Goal: Navigation & Orientation: Understand site structure

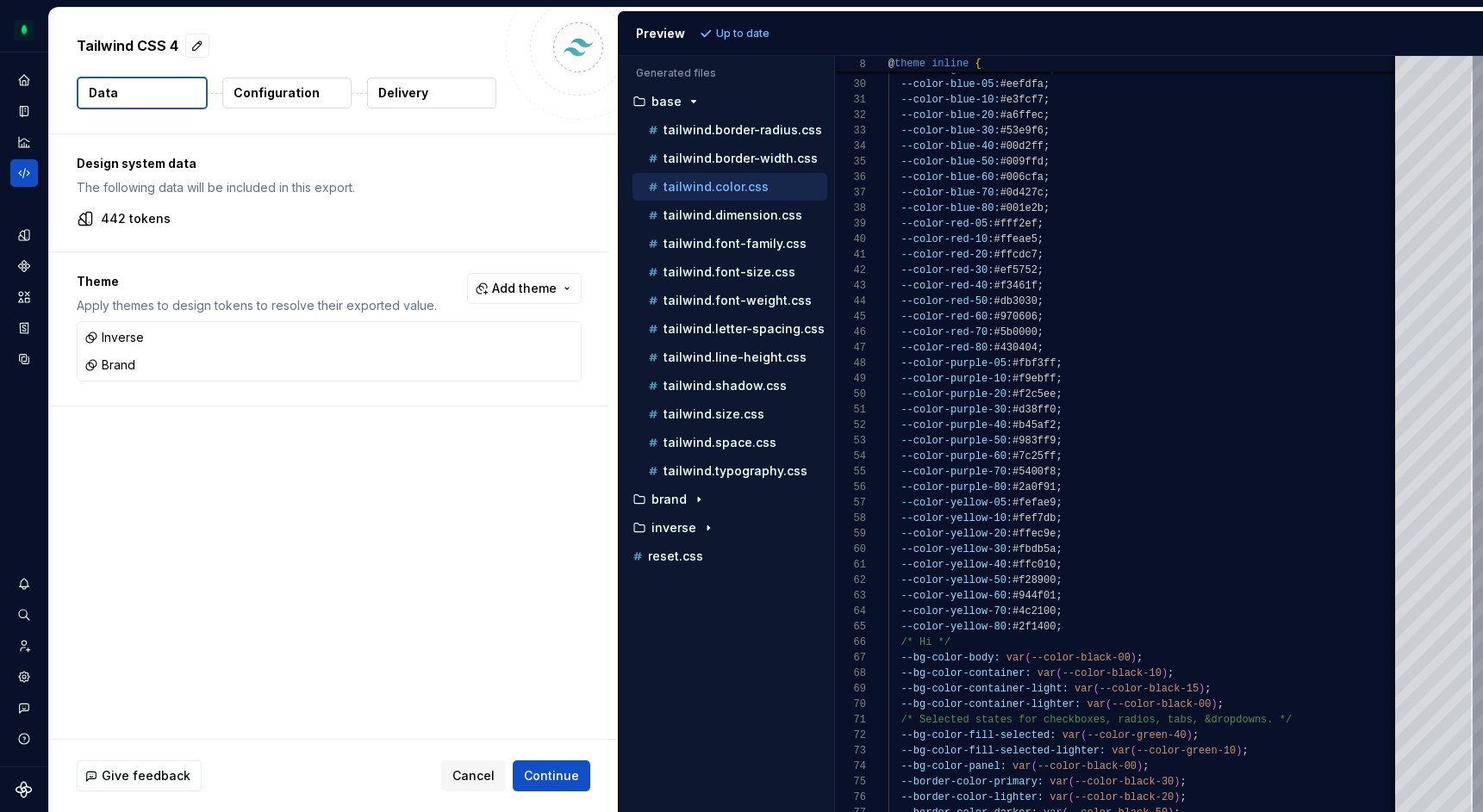
scroll to position [155, 0]
click at [33, 72] on div "Home" at bounding box center [24, 80] width 27 height 27
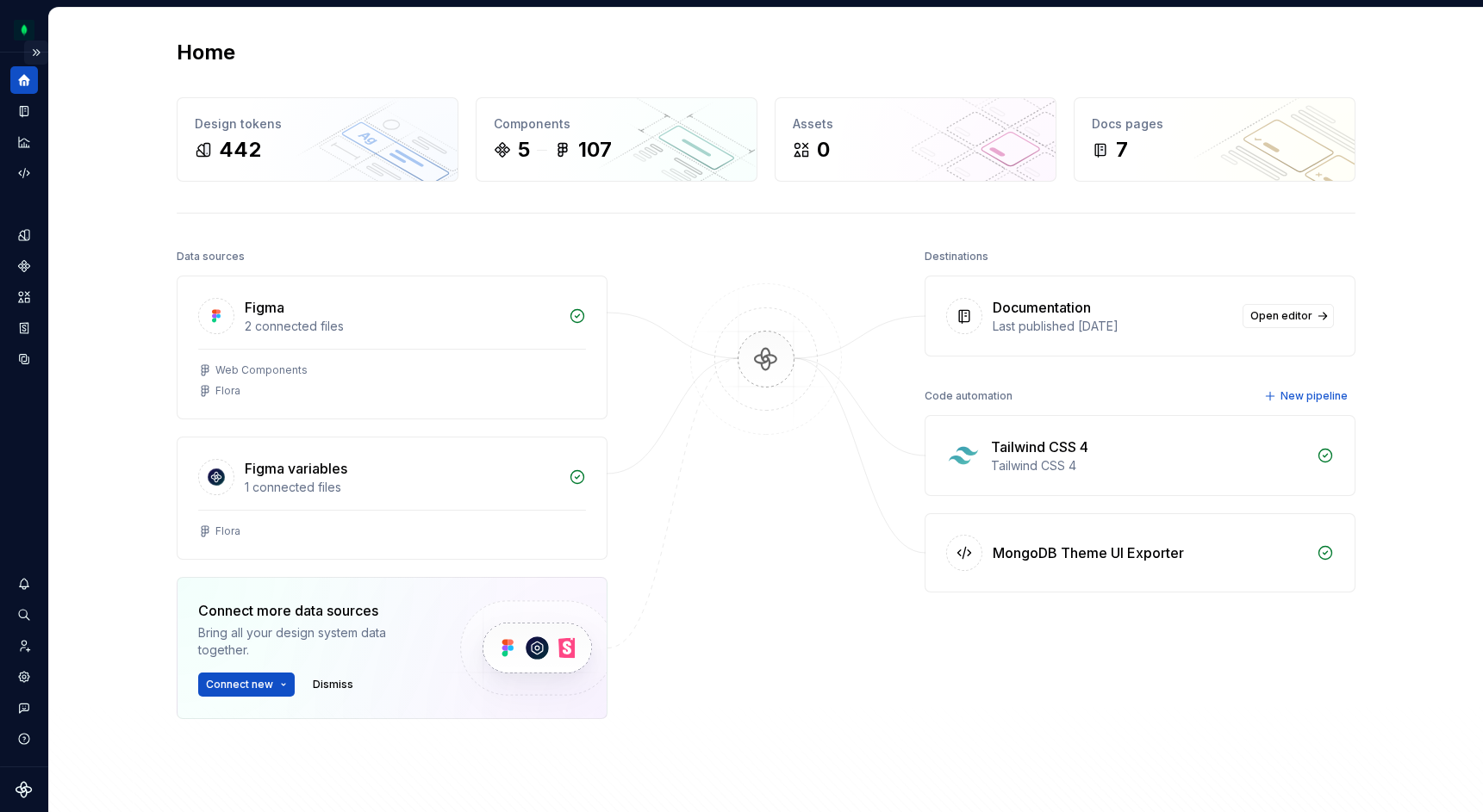
click at [37, 47] on button "Expand sidebar" at bounding box center [36, 52] width 24 height 24
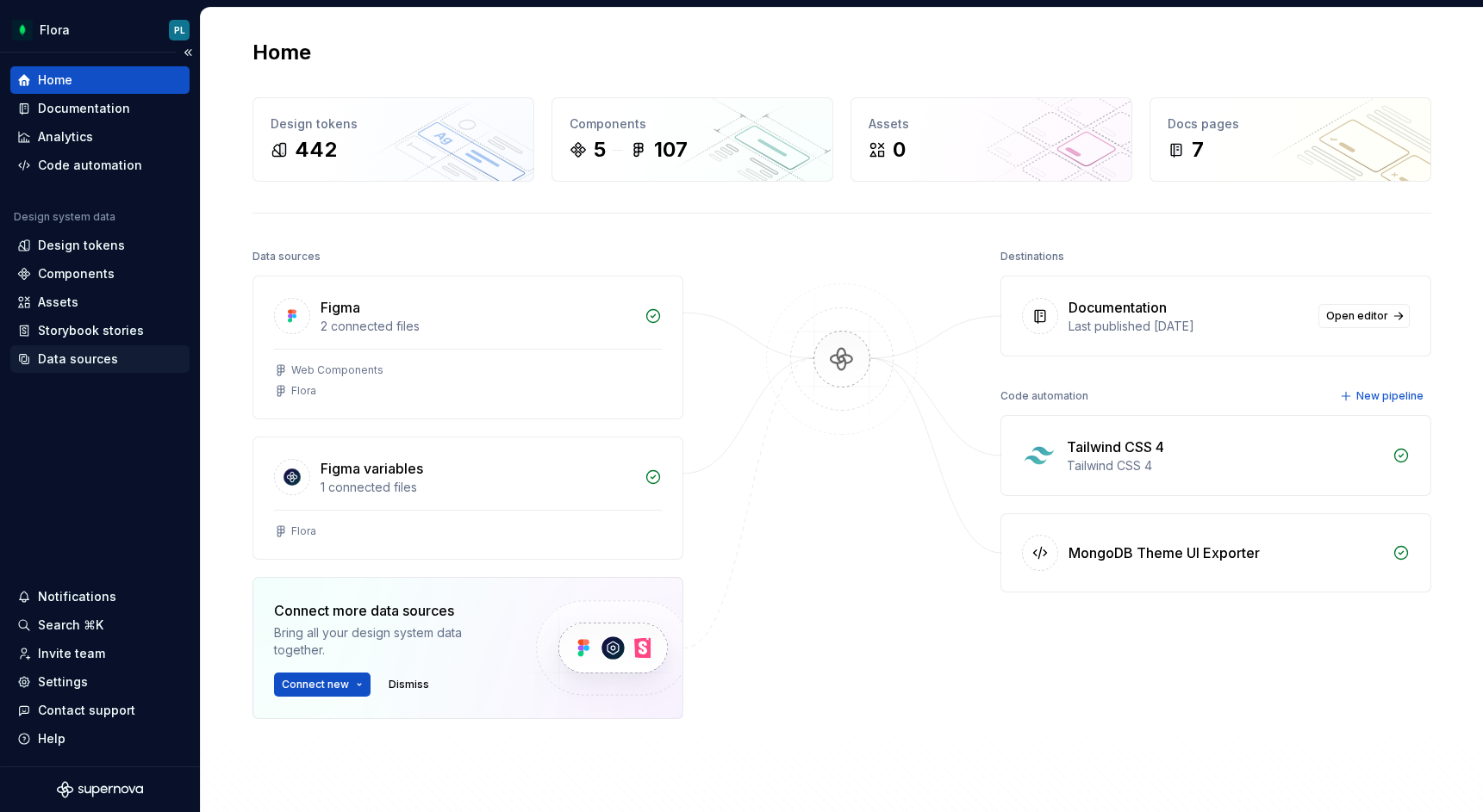
click at [77, 364] on div "Data sources" at bounding box center [77, 359] width 80 height 17
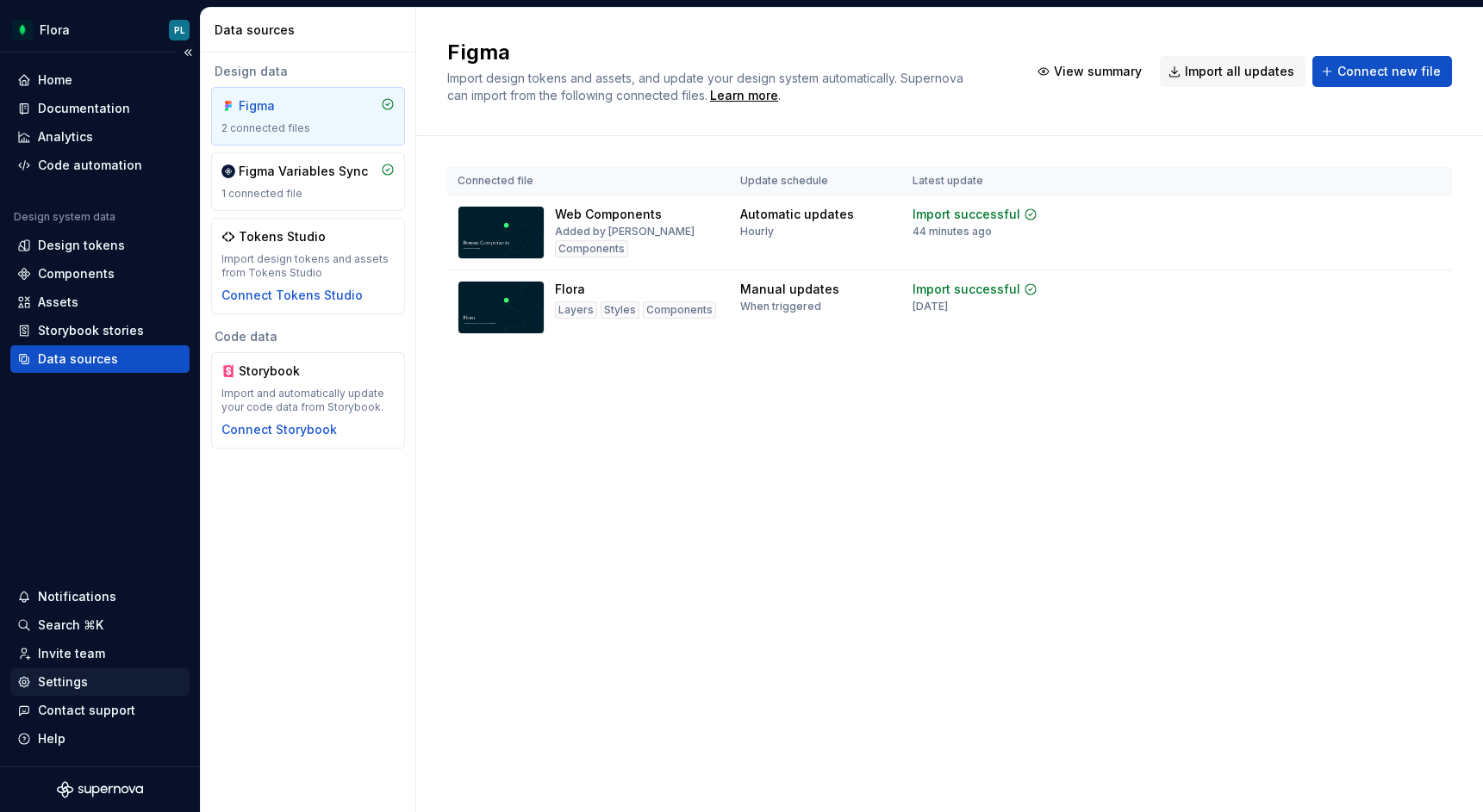
click at [61, 677] on div "Settings" at bounding box center [62, 682] width 50 height 17
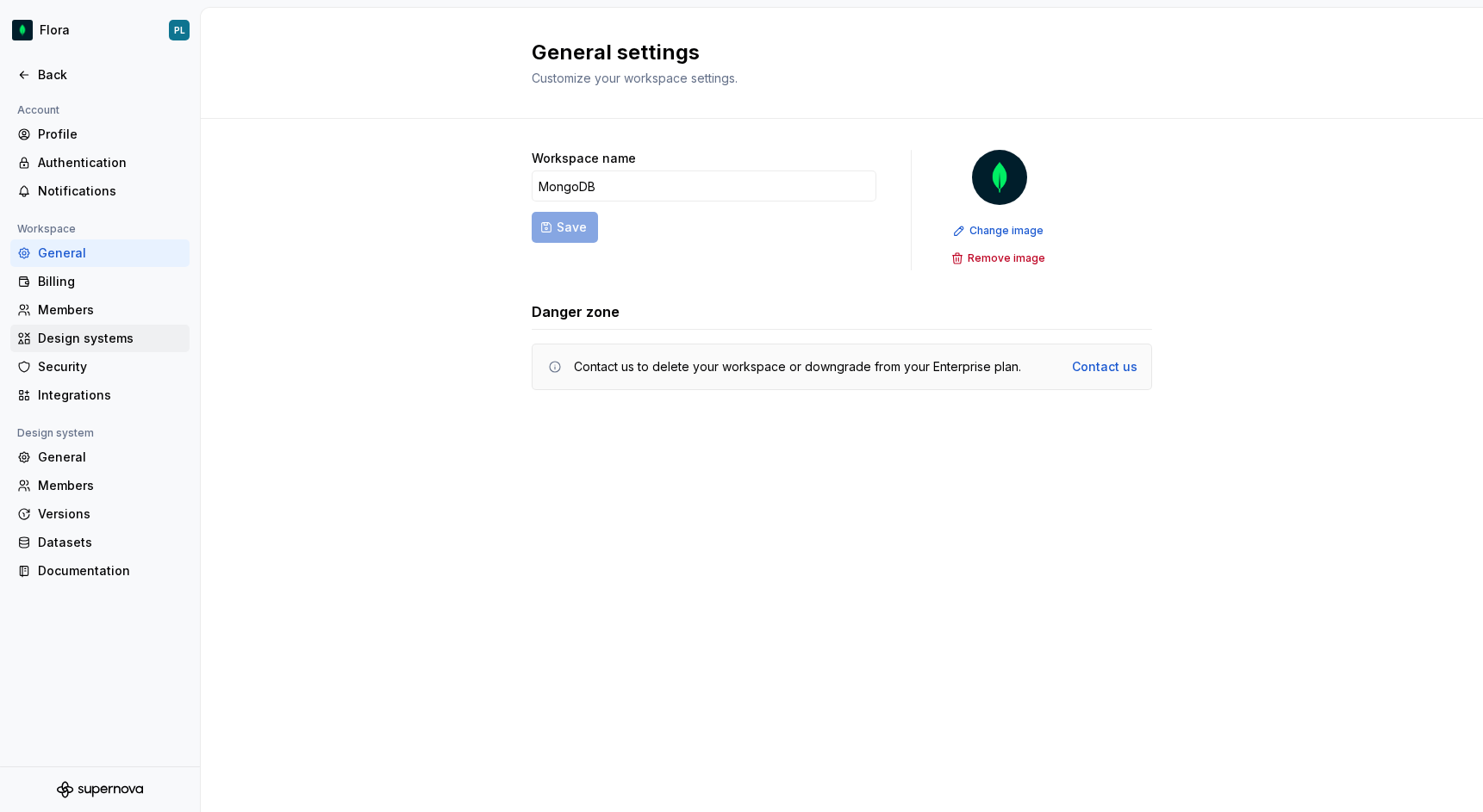
click at [103, 338] on div "Design systems" at bounding box center [110, 338] width 145 height 17
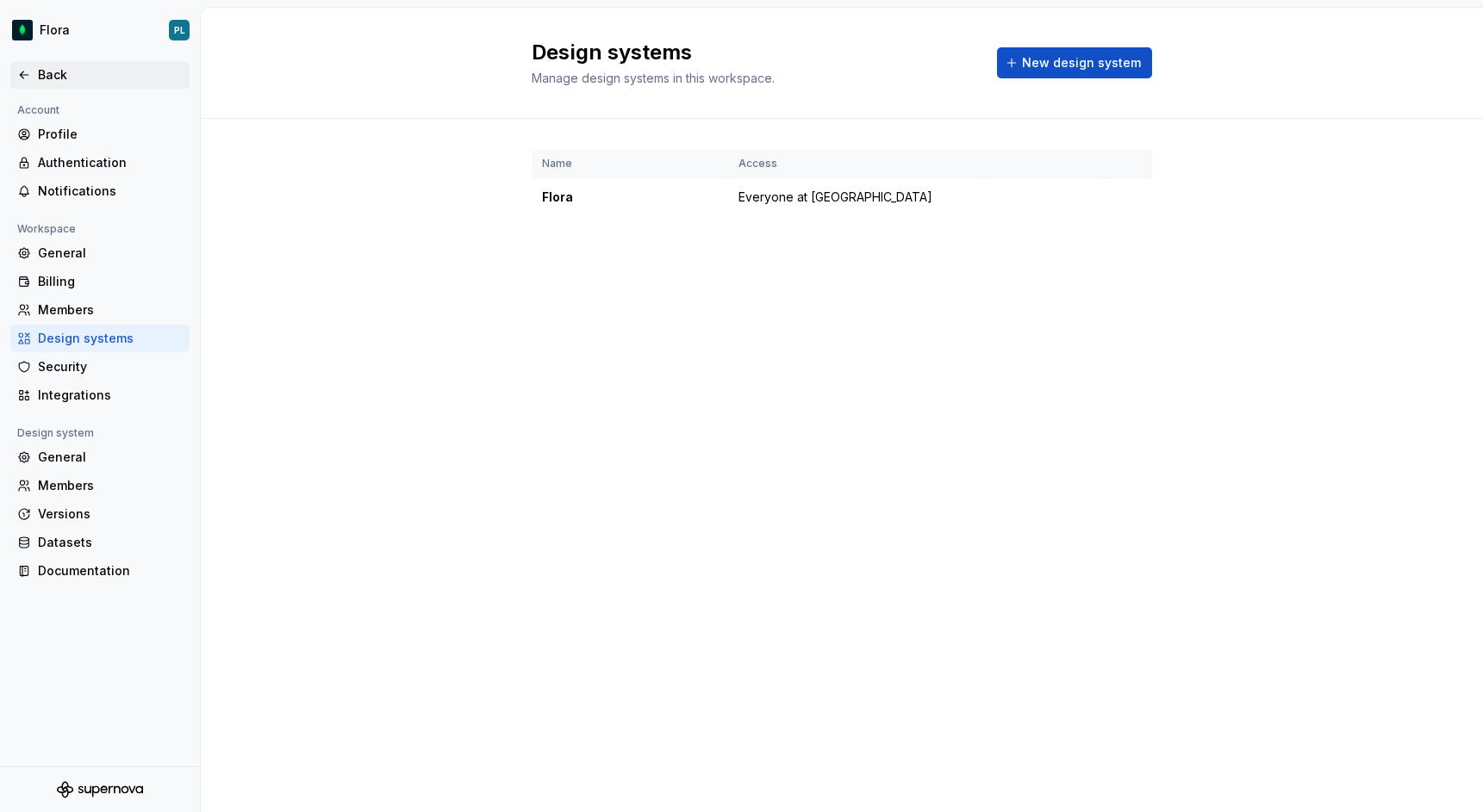
click at [45, 69] on div "Back" at bounding box center [110, 74] width 145 height 17
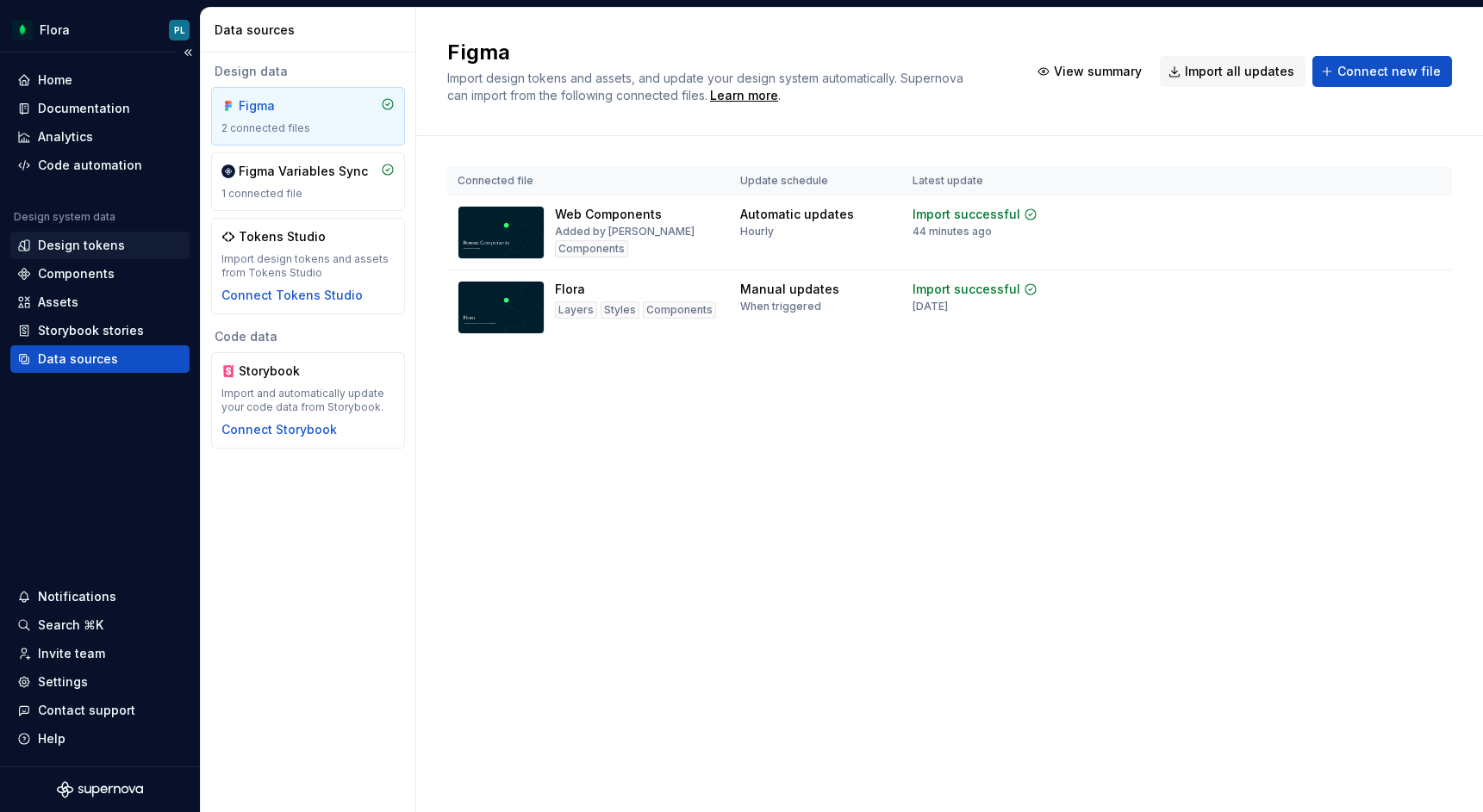
click at [94, 248] on div "Design tokens" at bounding box center [81, 245] width 87 height 17
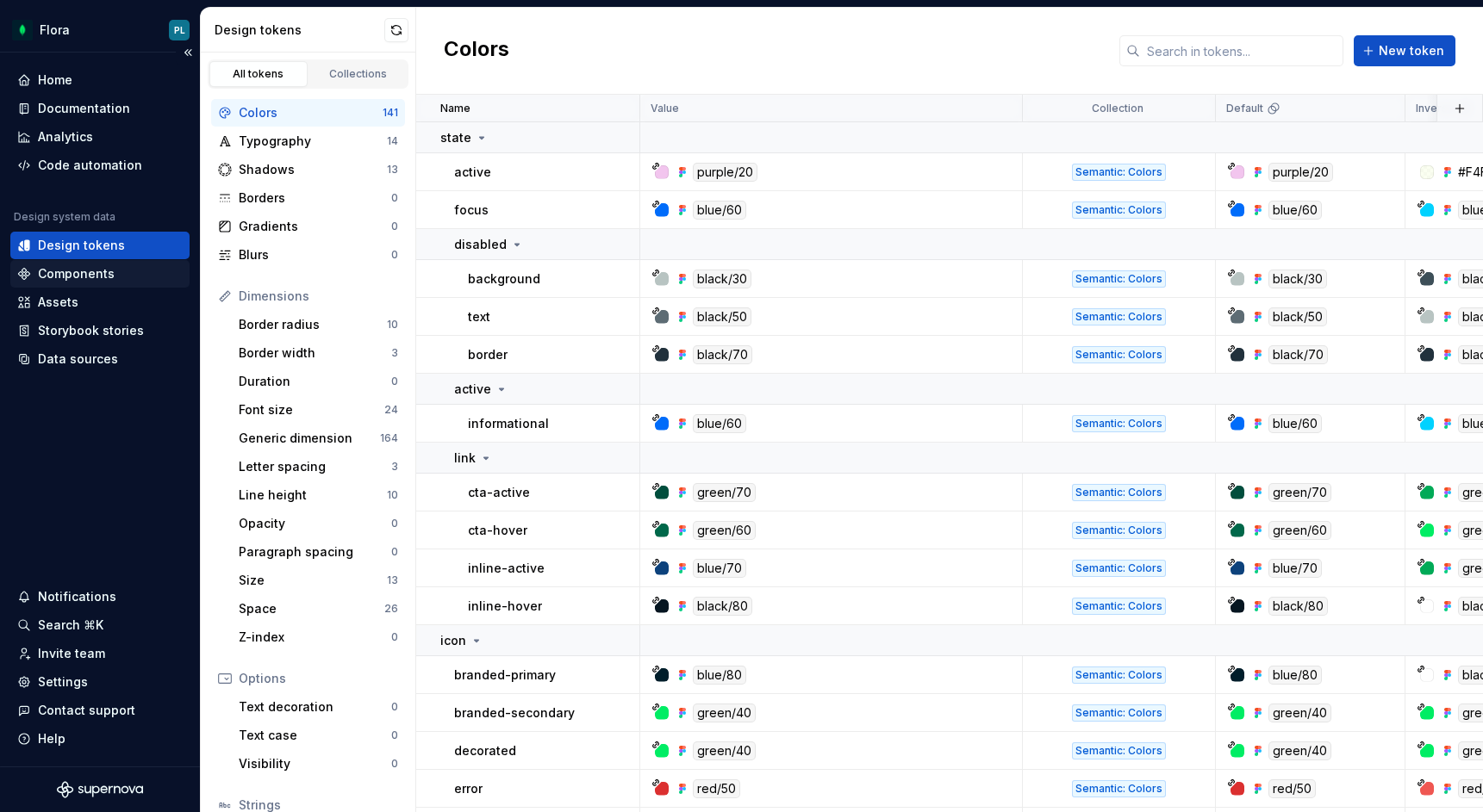
click at [94, 268] on div "Components" at bounding box center [76, 274] width 77 height 17
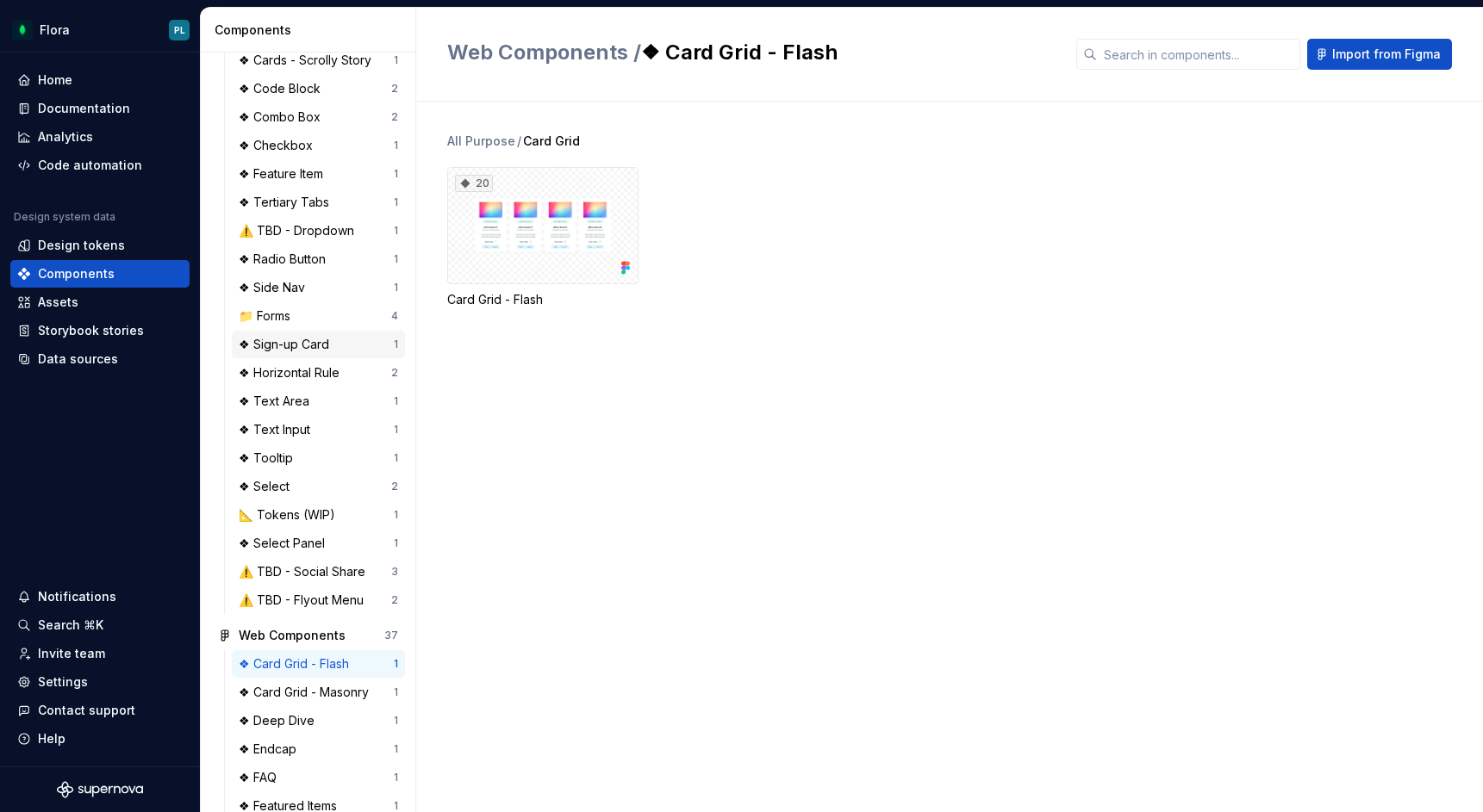
scroll to position [1149, 0]
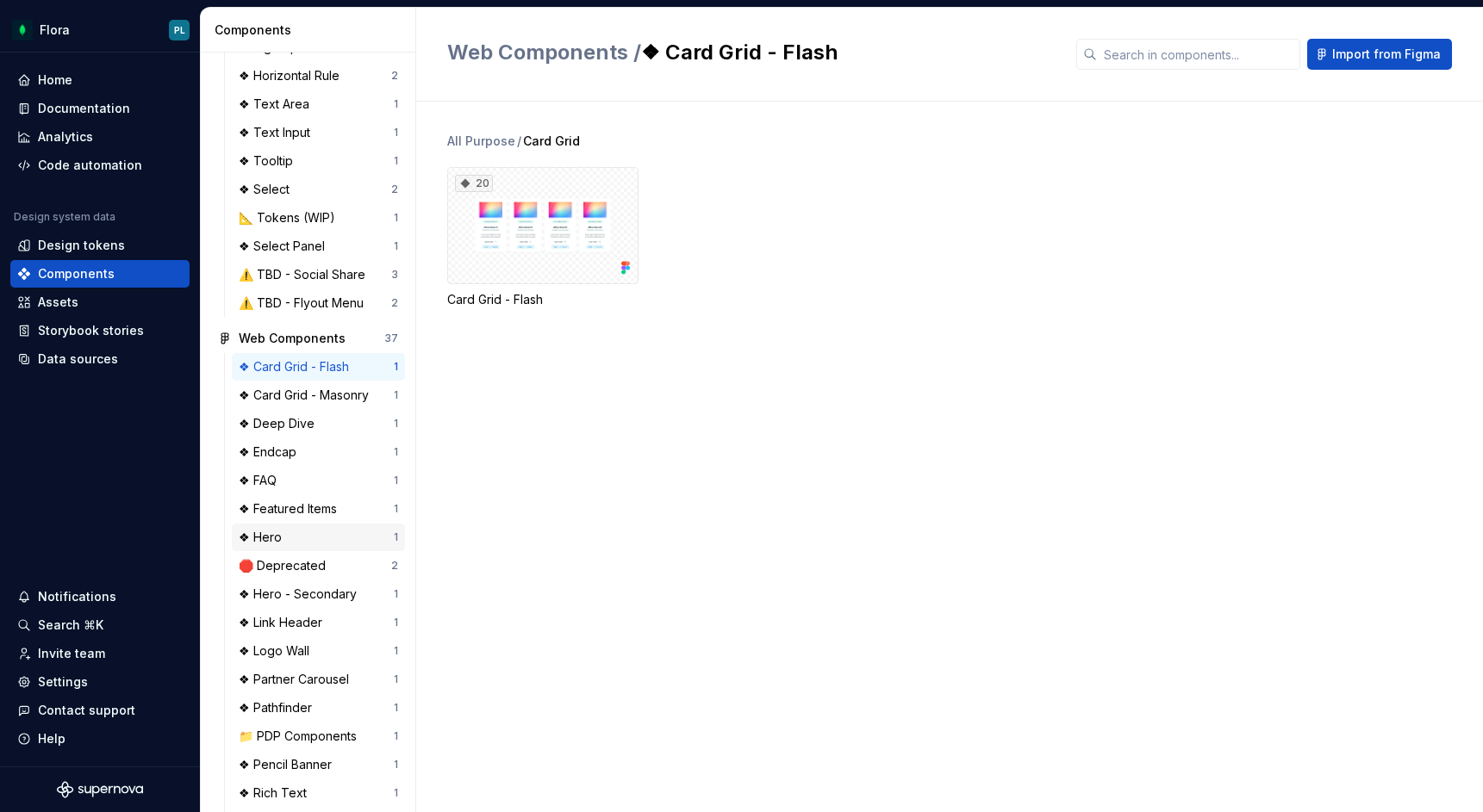
click at [319, 536] on div "❖ Hero" at bounding box center [316, 537] width 155 height 17
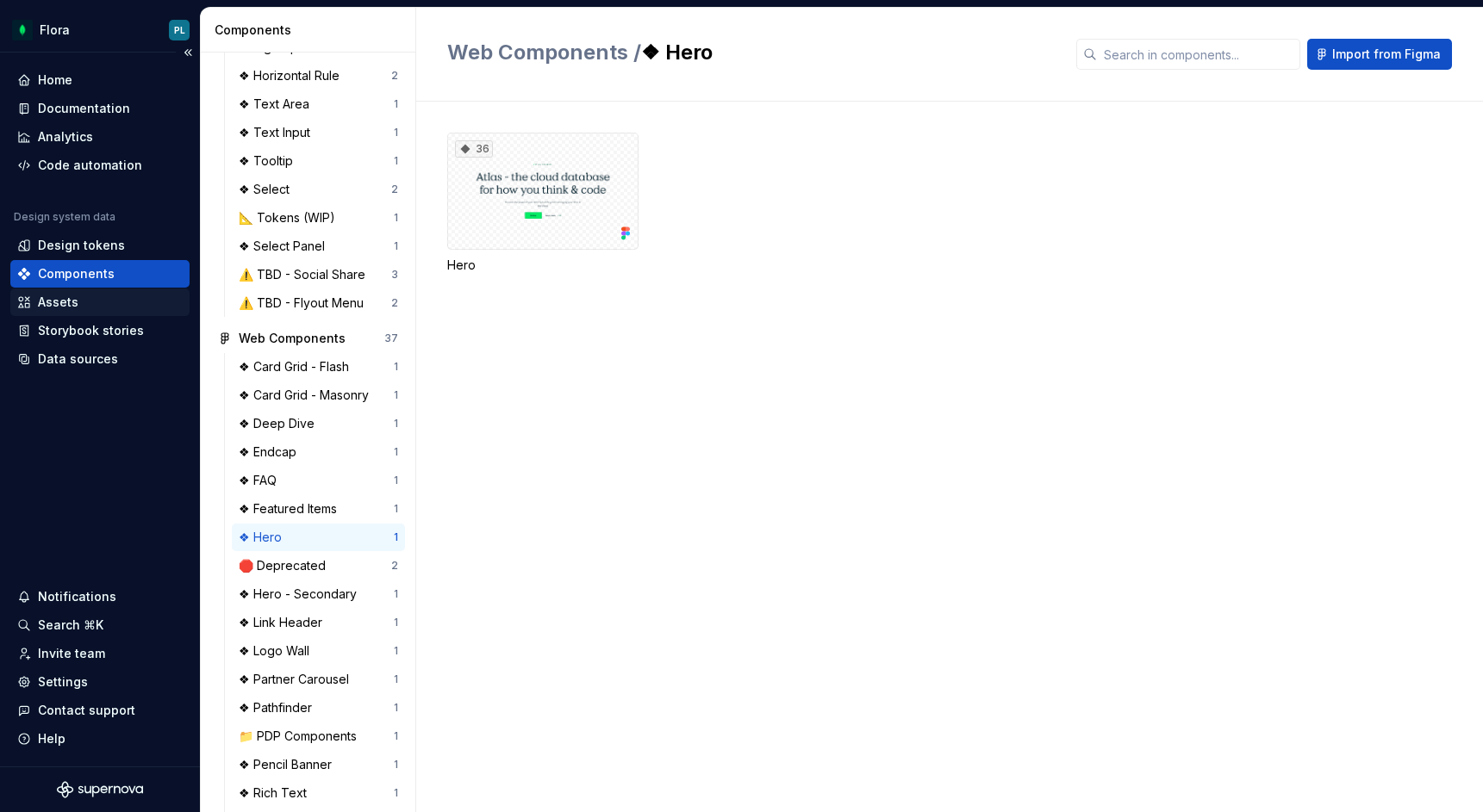
click at [109, 302] on div "Assets" at bounding box center [100, 302] width 166 height 17
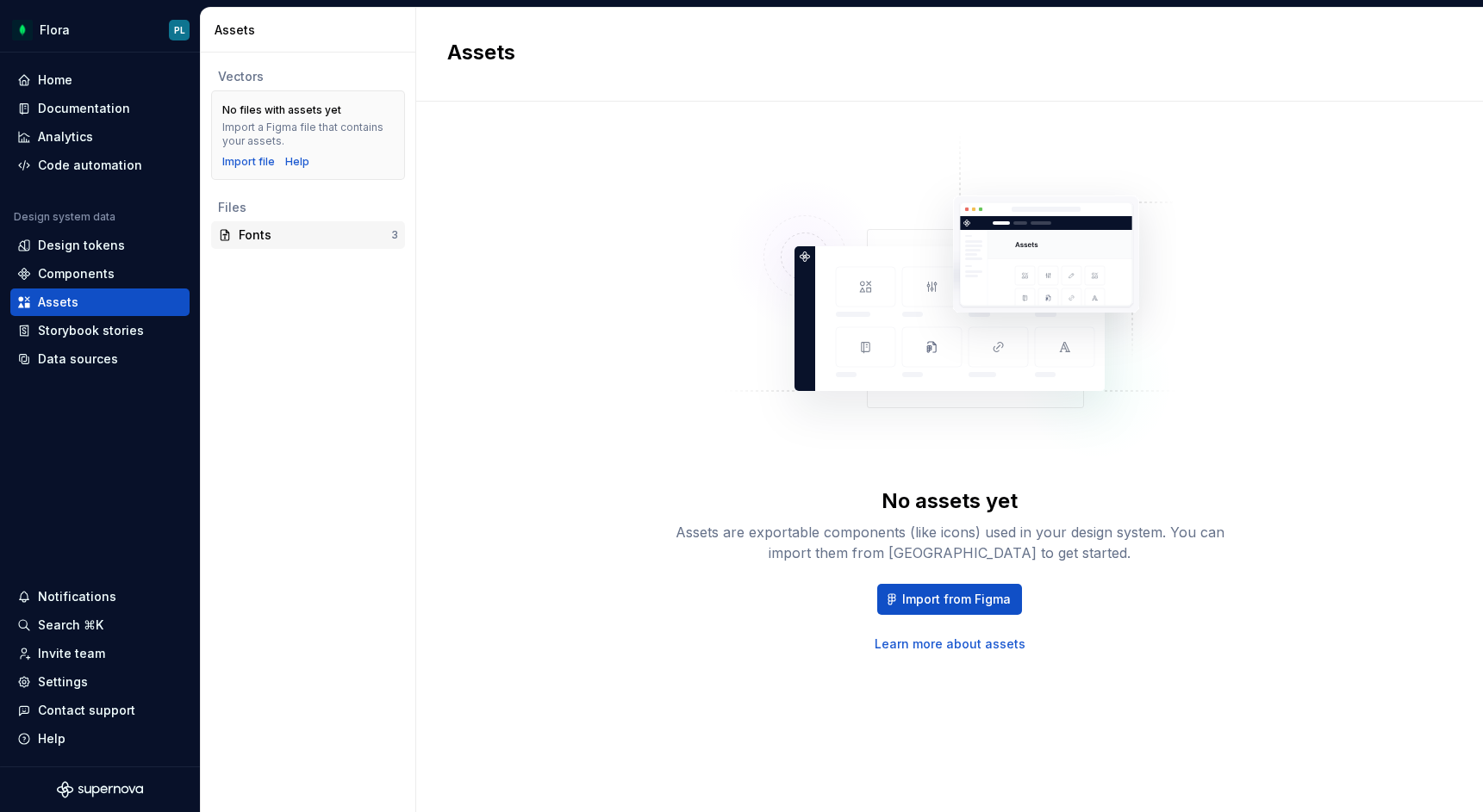
click at [311, 238] on div "Fonts" at bounding box center [315, 234] width 152 height 17
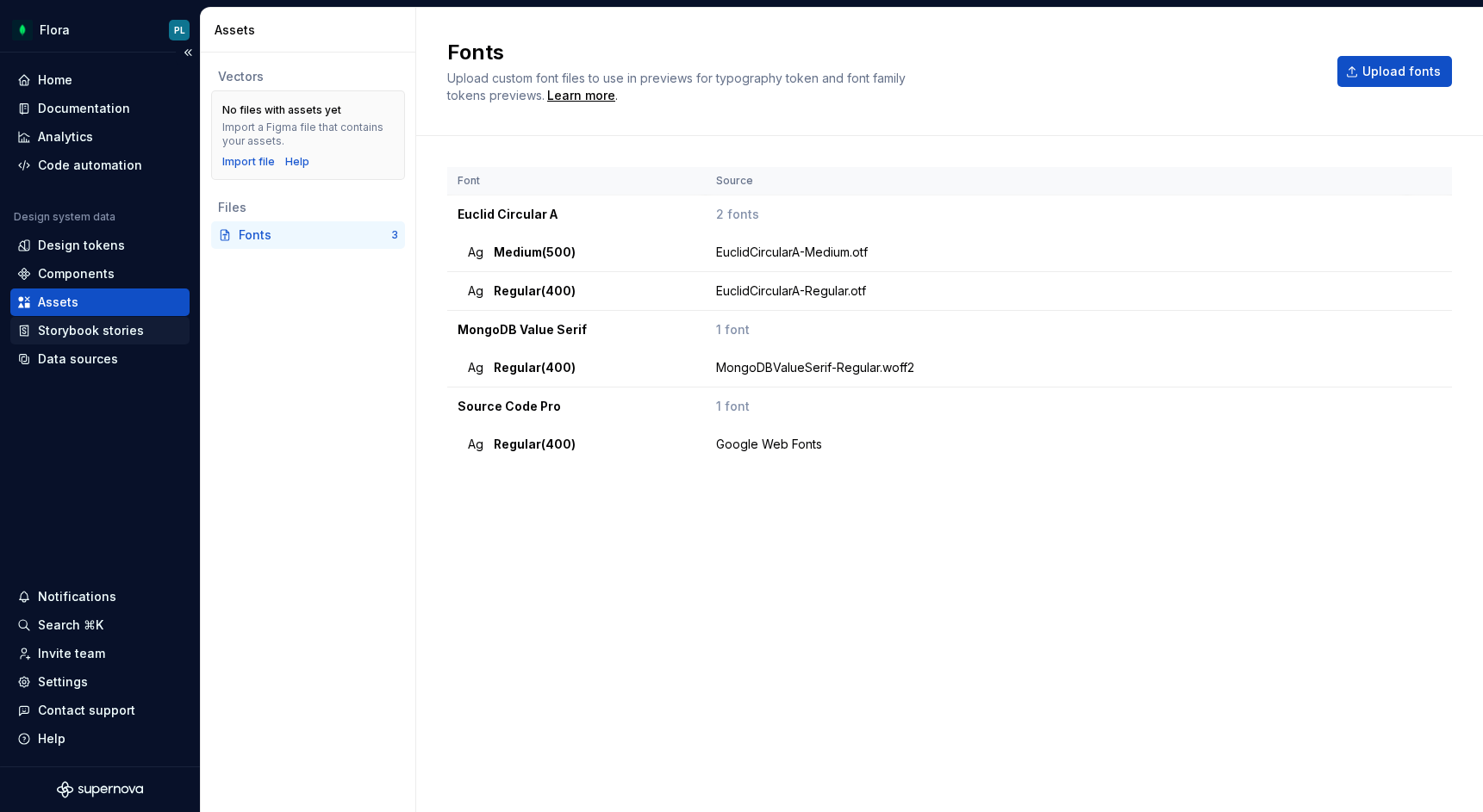
click at [121, 327] on div "Storybook stories" at bounding box center [91, 330] width 106 height 17
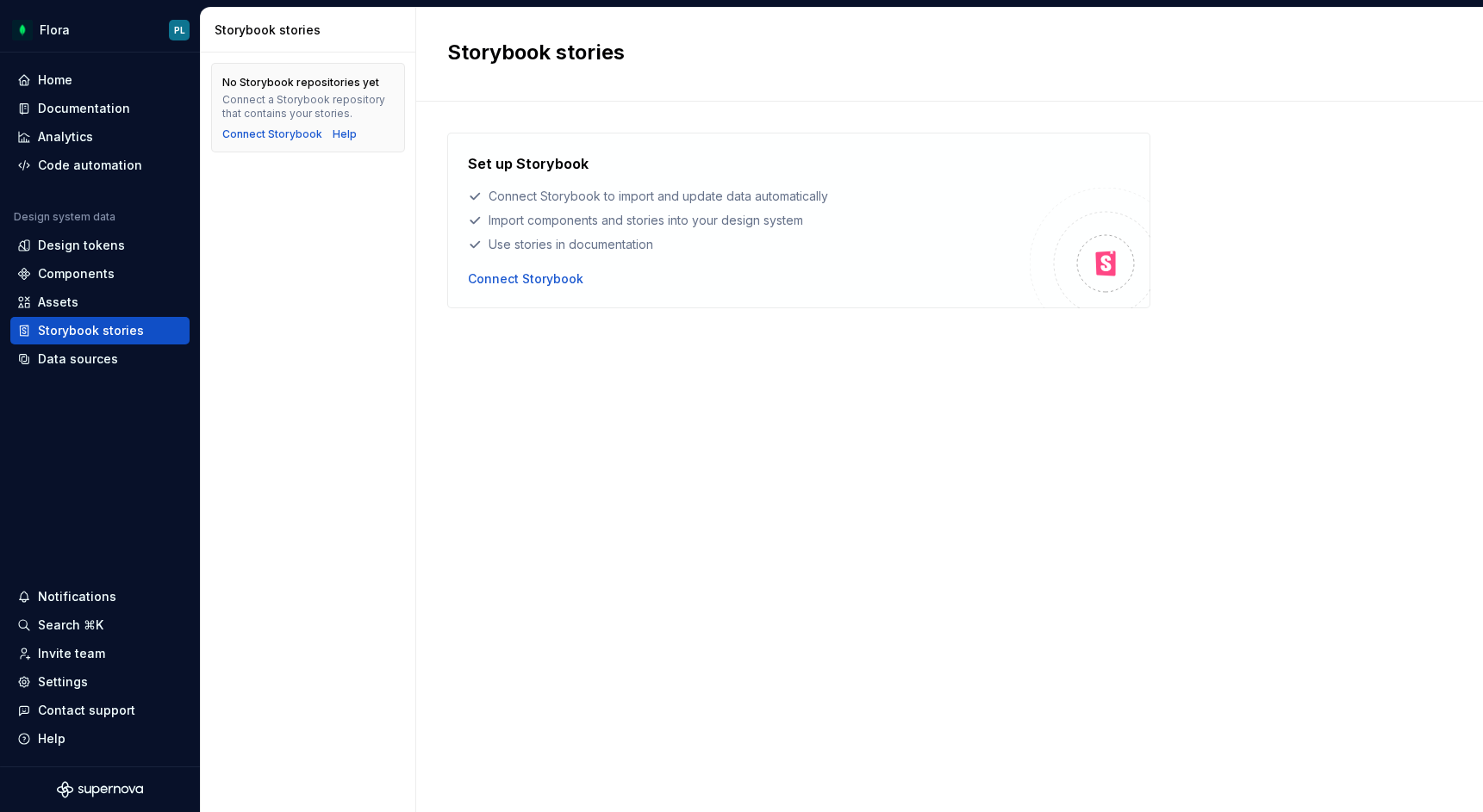
click at [322, 429] on div "No Storybook repositories yet Connect a Storybook repository that contains your…" at bounding box center [308, 432] width 214 height 760
click at [114, 354] on div "Data sources" at bounding box center [100, 359] width 166 height 17
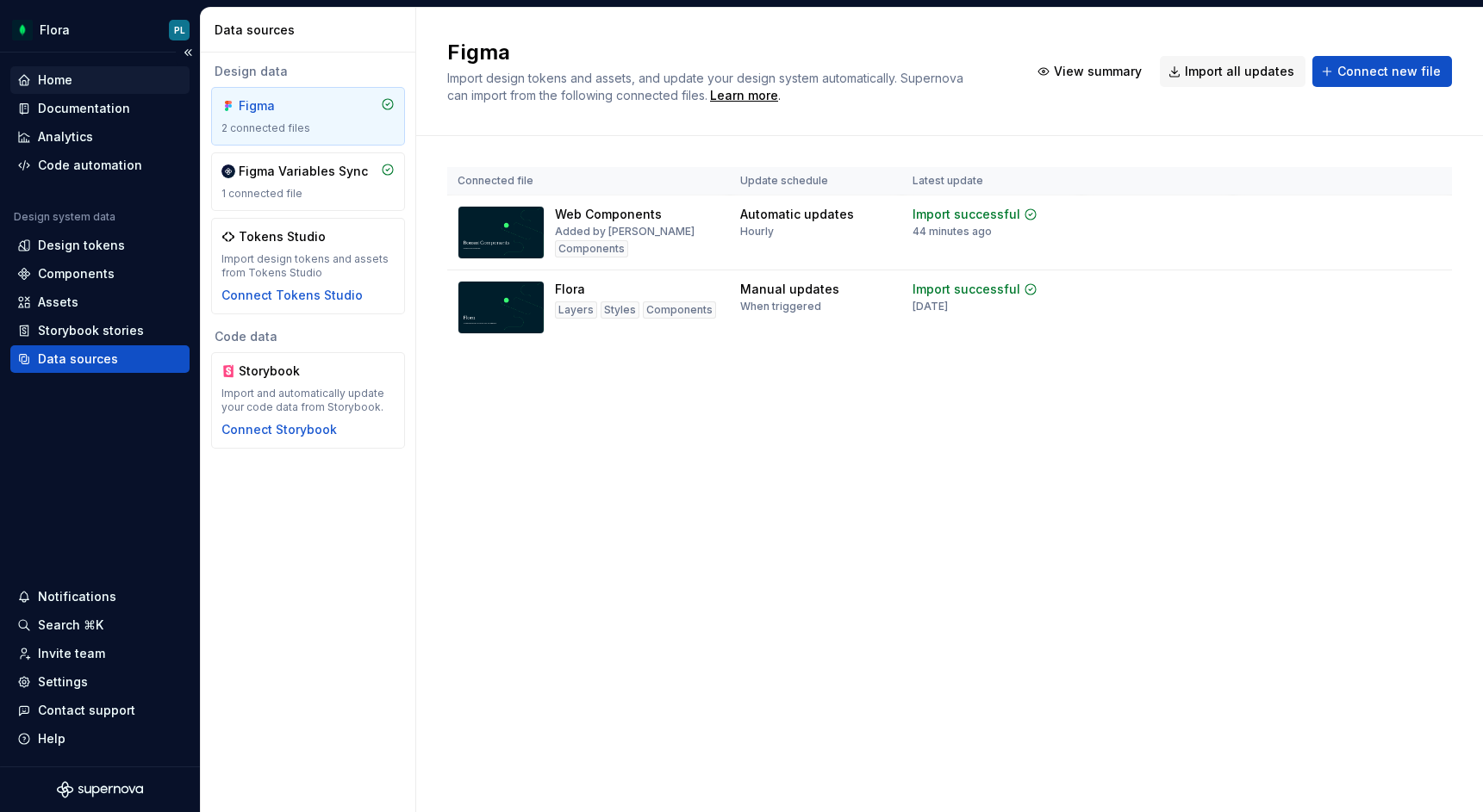
click at [82, 92] on div "Home" at bounding box center [100, 80] width 180 height 27
